Goal: Transaction & Acquisition: Purchase product/service

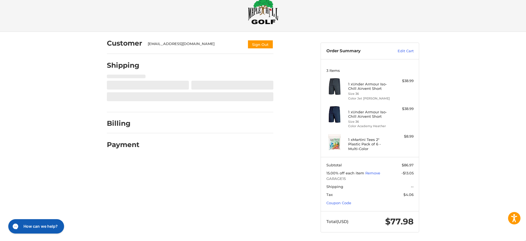
scroll to position [12, 0]
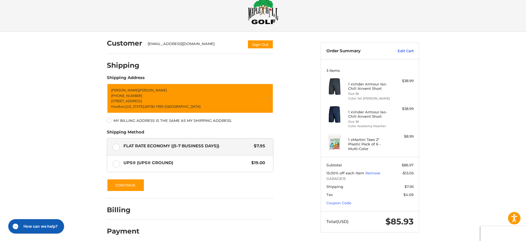
click at [409, 51] on link "Edit Cart" at bounding box center [400, 51] width 28 height 6
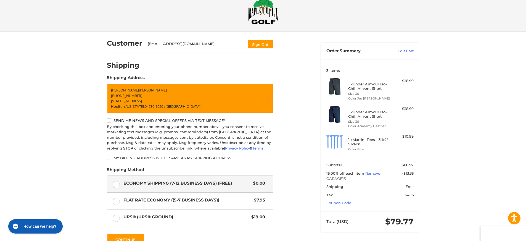
scroll to position [70, 0]
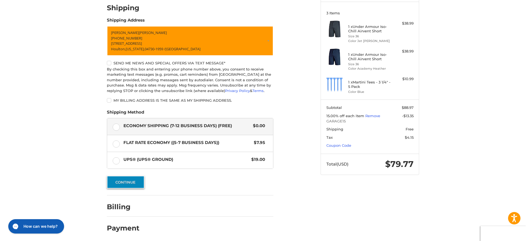
click at [124, 181] on button "Continue" at bounding box center [126, 182] width 38 height 13
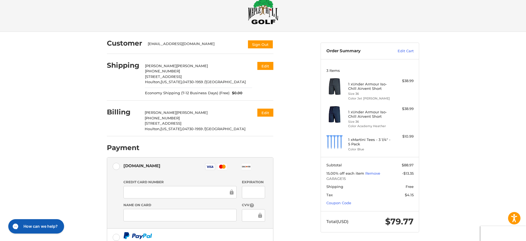
scroll to position [93, 0]
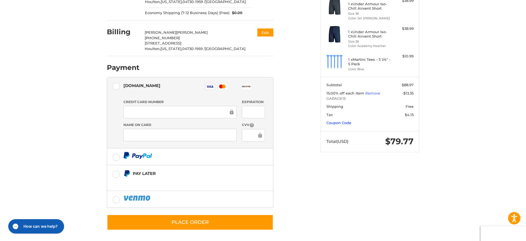
click at [347, 120] on link "Coupon Code" at bounding box center [338, 122] width 25 height 4
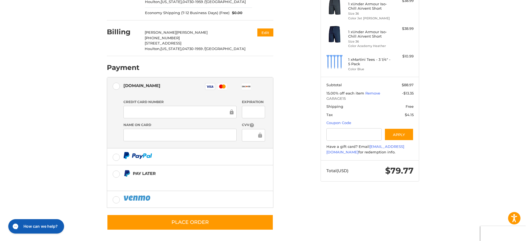
click at [24, 36] on div "Customer [EMAIL_ADDRESS][DOMAIN_NAME] Sign Out Shipping [PERSON_NAME] +1 207694…" at bounding box center [263, 97] width 526 height 290
click at [503, 78] on div "Customer [EMAIL_ADDRESS][DOMAIN_NAME] Sign Out Shipping [PERSON_NAME] +1 207694…" at bounding box center [263, 97] width 526 height 290
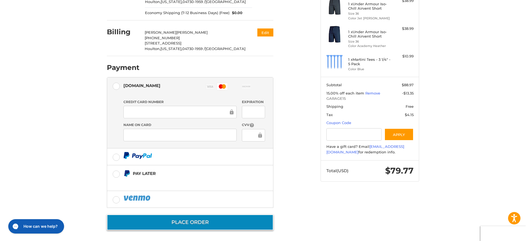
click at [205, 219] on button "Place Order" at bounding box center [190, 222] width 167 height 16
